Goal: Navigation & Orientation: Find specific page/section

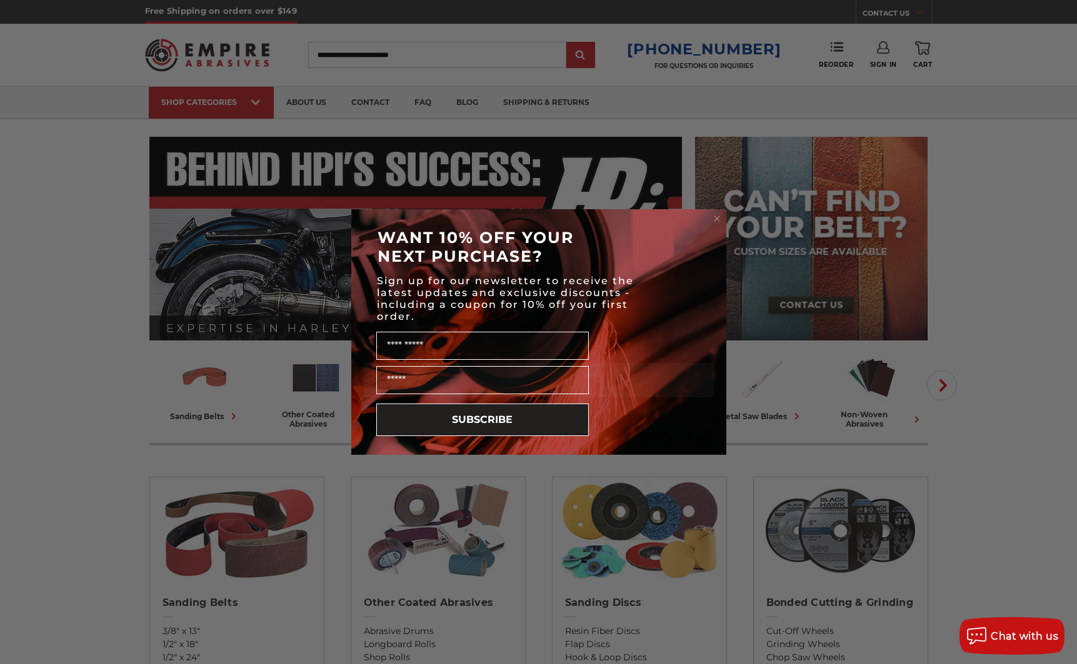
click at [714, 216] on circle "Close dialog" at bounding box center [717, 219] width 12 height 12
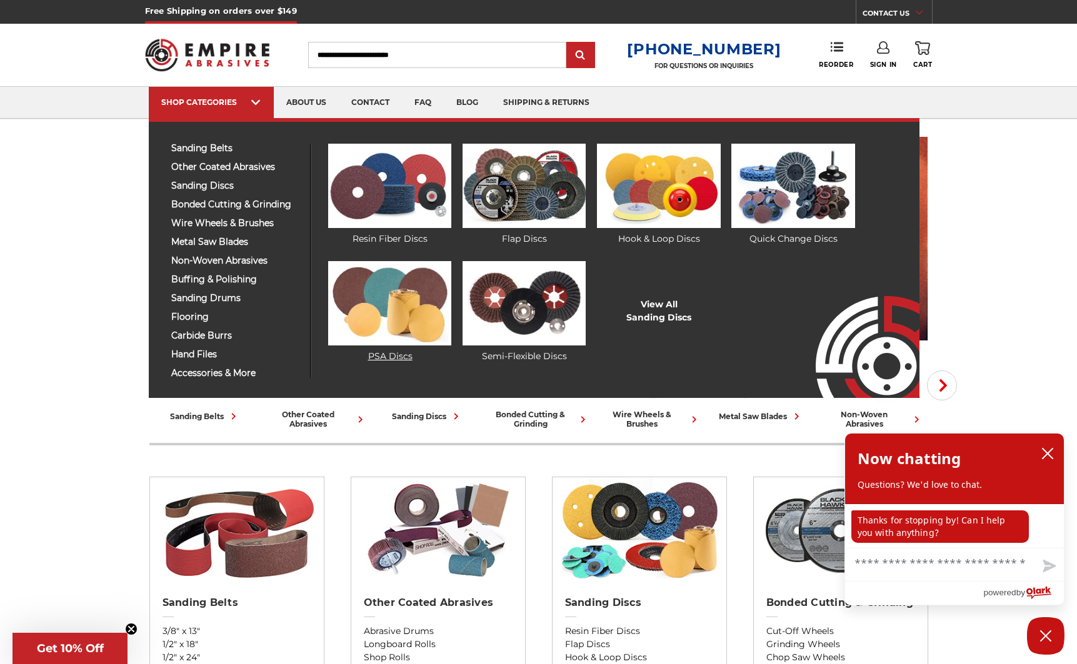
click at [403, 304] on img at bounding box center [389, 303] width 123 height 84
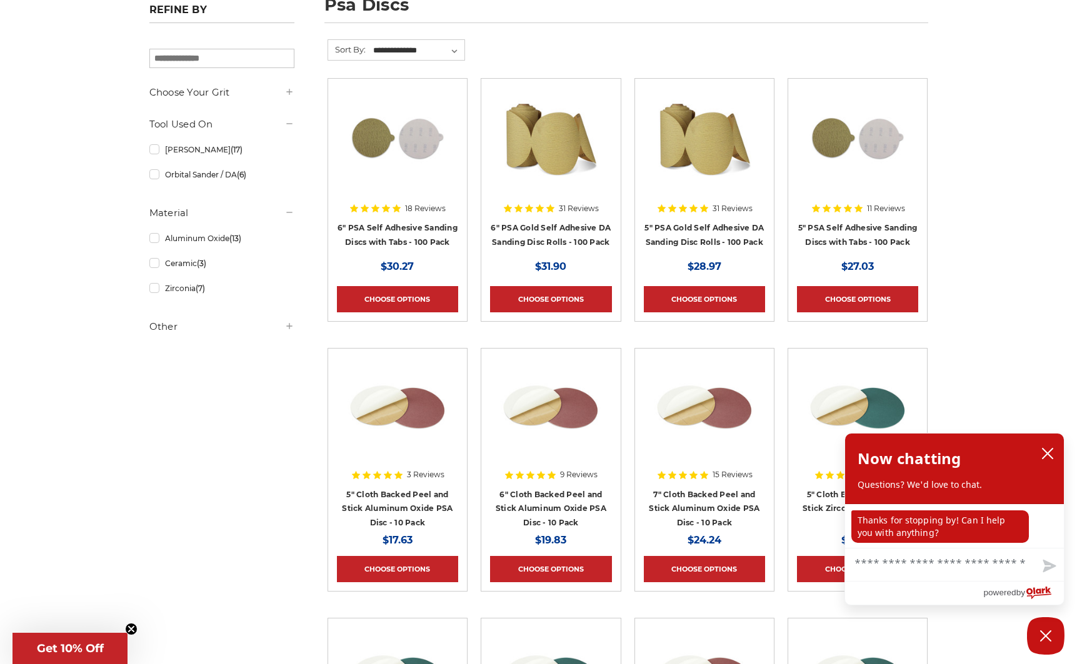
scroll to position [204, 0]
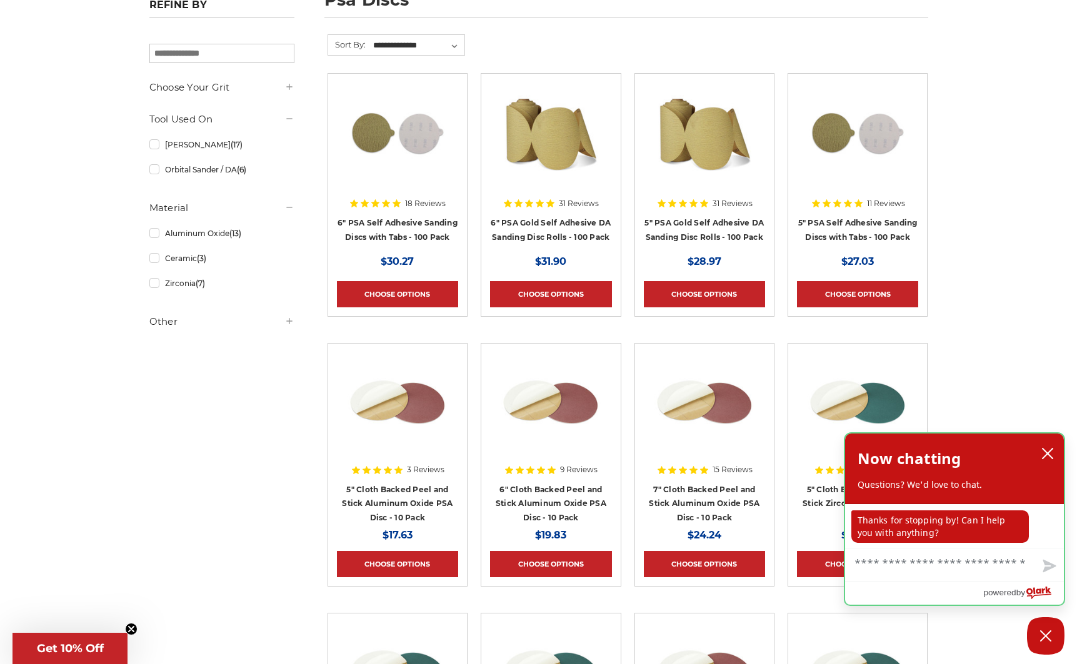
click at [1057, 454] on div "Now chatting Questions? We'd love to chat." at bounding box center [954, 469] width 219 height 71
click at [1054, 455] on button "close chatbox" at bounding box center [1047, 453] width 20 height 19
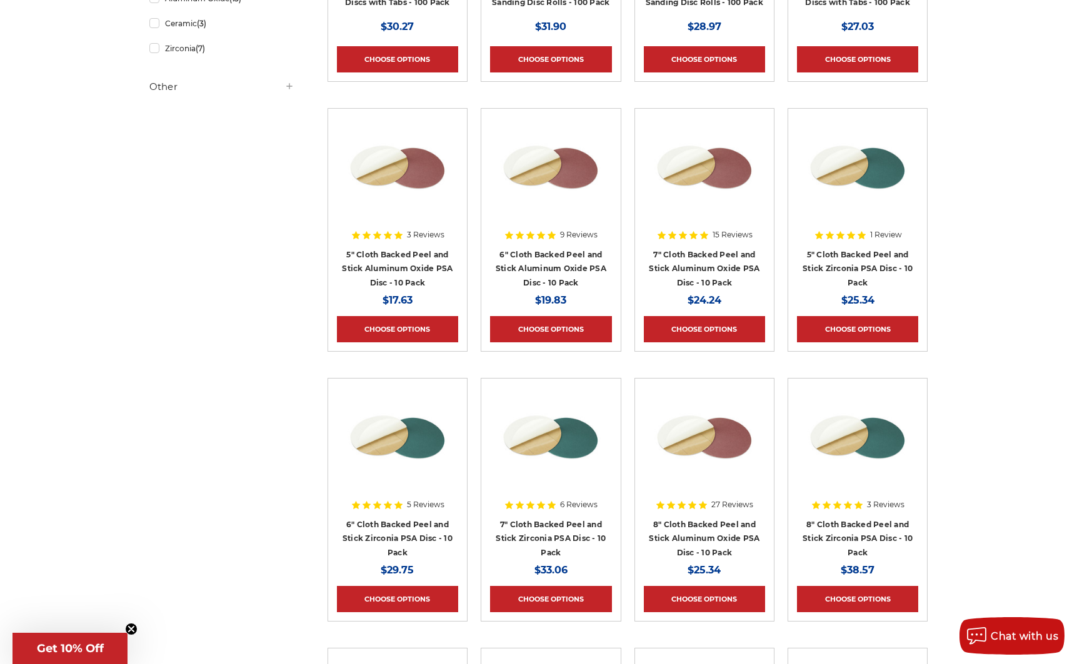
scroll to position [0, 0]
